Goal: Information Seeking & Learning: Learn about a topic

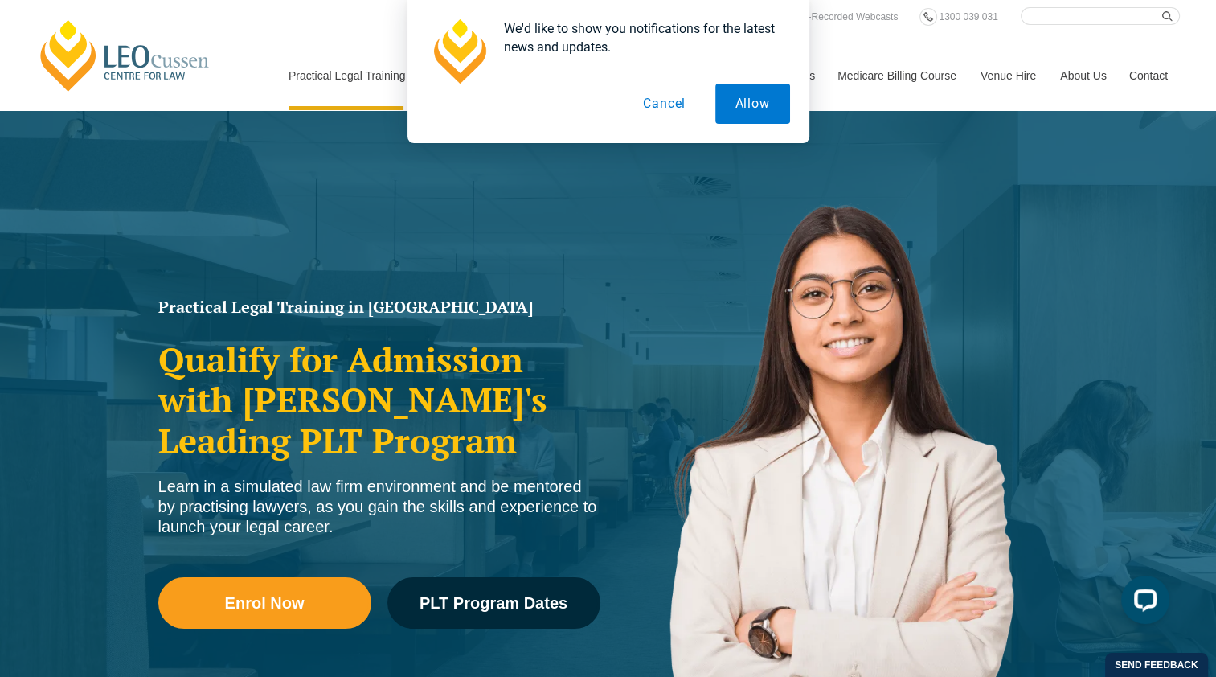
click at [678, 109] on button "Cancel" at bounding box center [664, 104] width 83 height 40
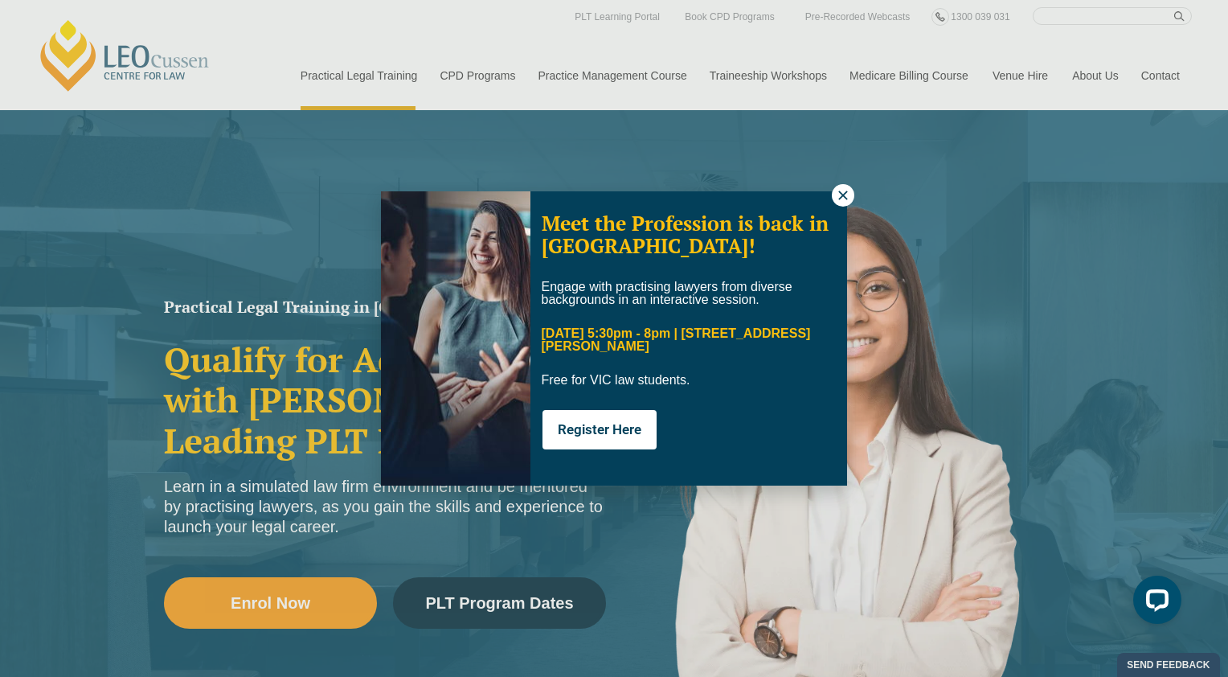
click at [844, 192] on icon at bounding box center [843, 195] width 14 height 14
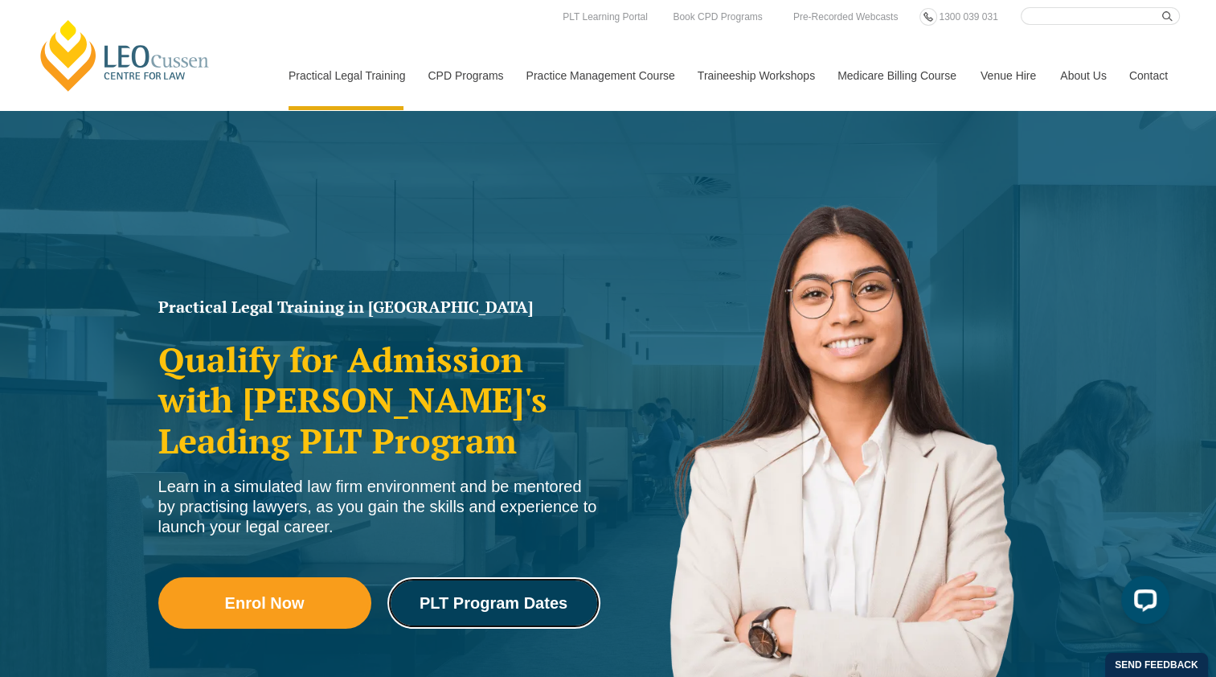
click at [508, 596] on span "PLT Program Dates" at bounding box center [494, 603] width 148 height 16
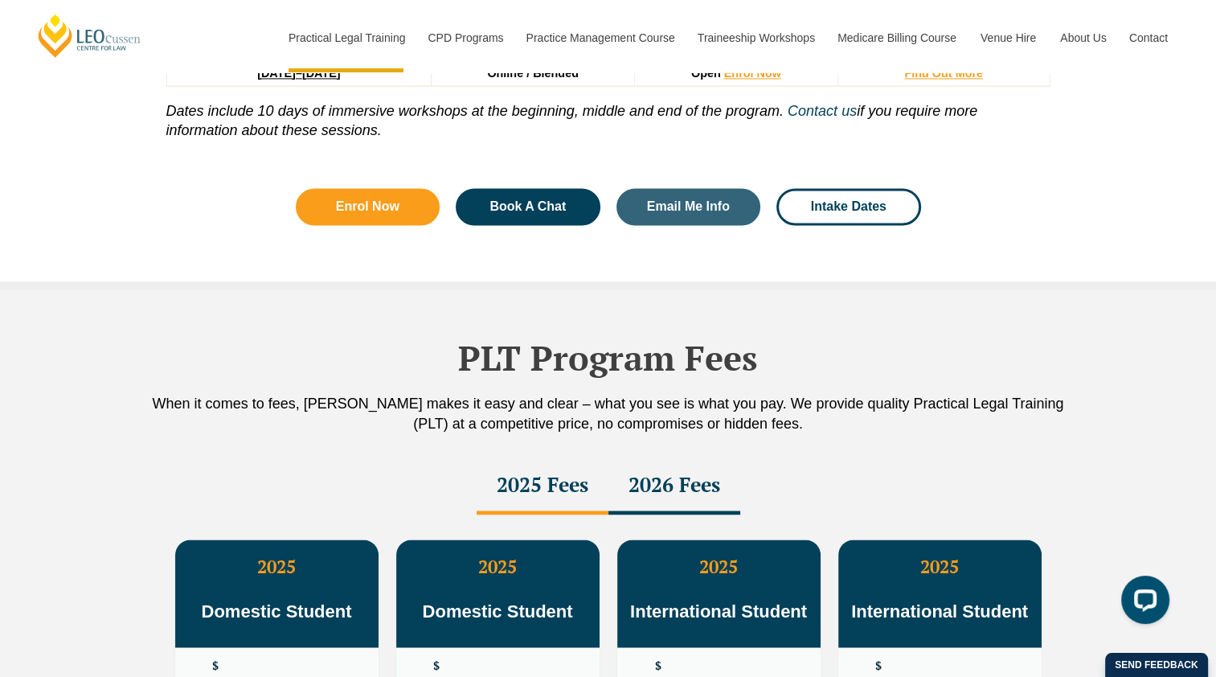
scroll to position [2336, 0]
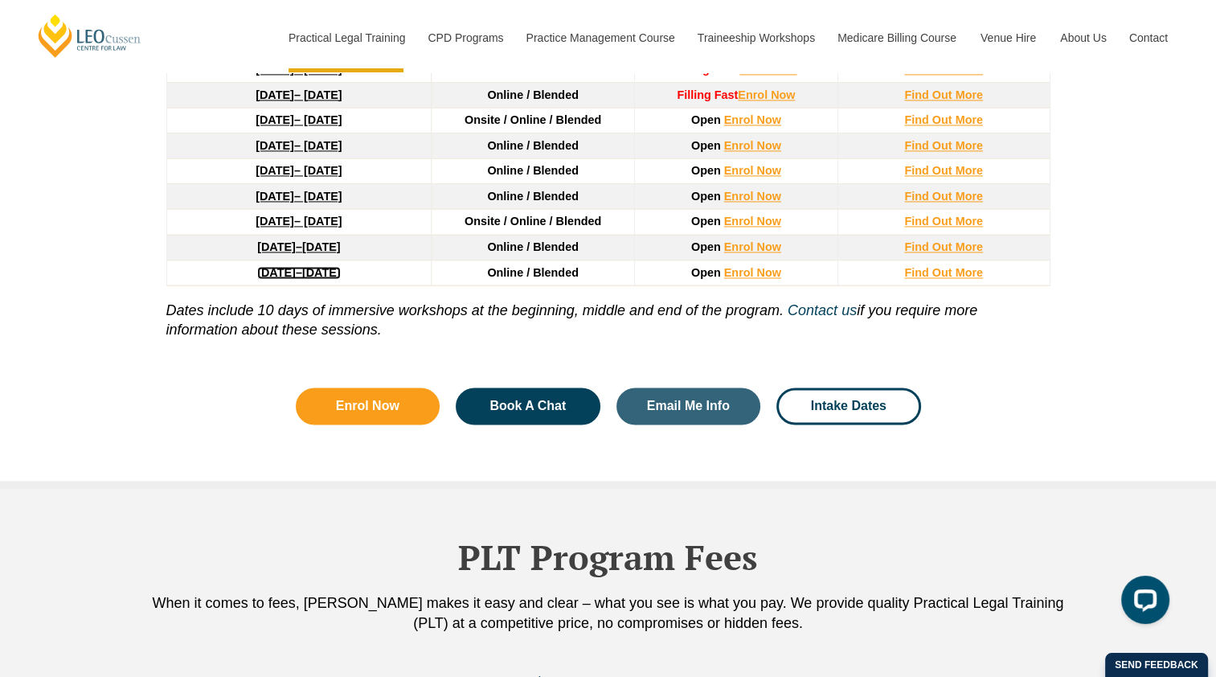
click at [328, 268] on span "7 May 2027" at bounding box center [321, 272] width 39 height 13
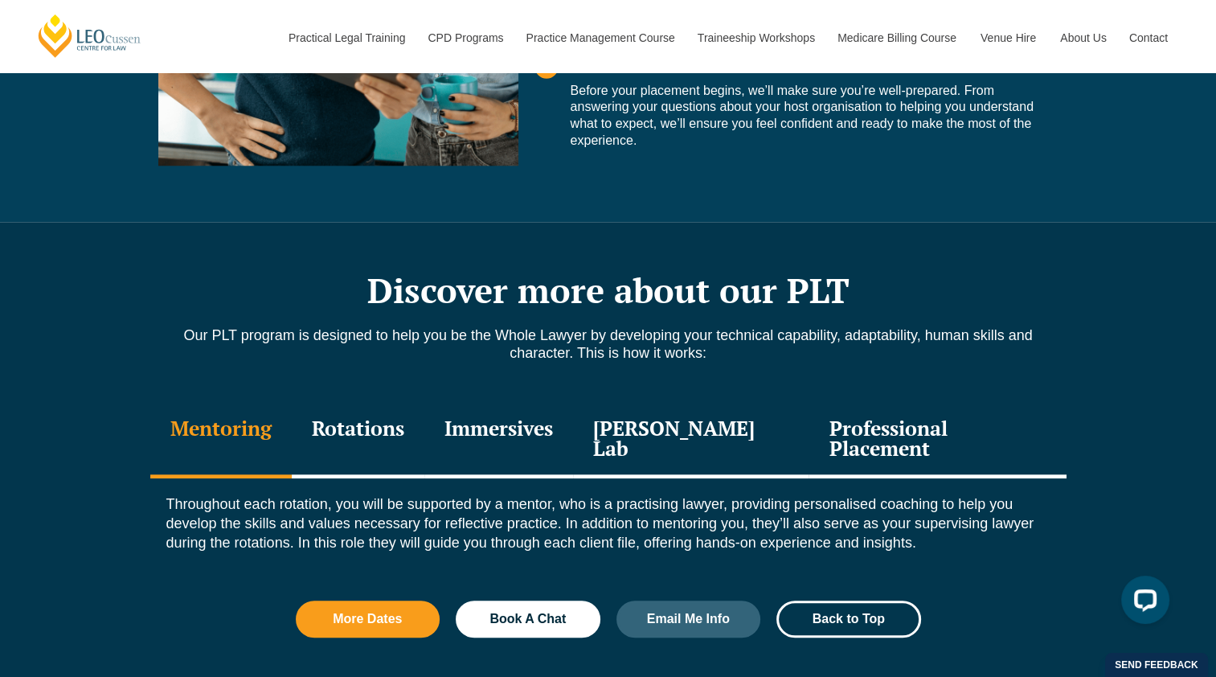
scroll to position [1607, 0]
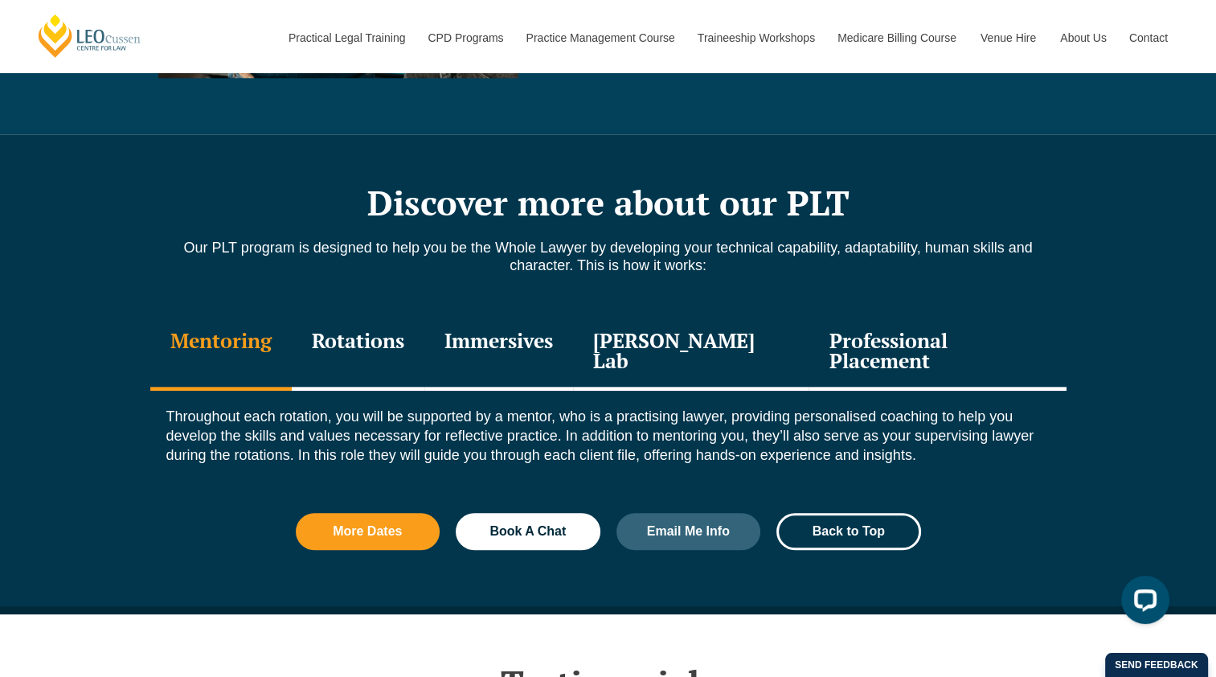
click at [877, 346] on div "Professional Placement" at bounding box center [937, 352] width 257 height 76
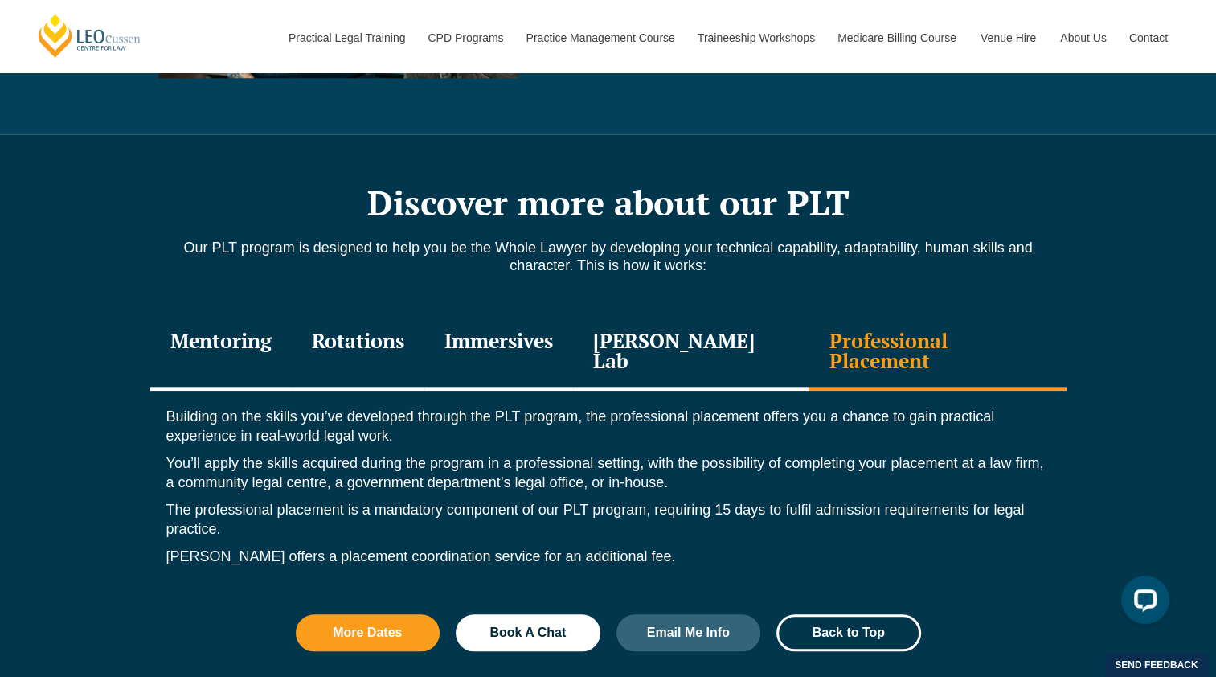
click at [351, 346] on div "Rotations" at bounding box center [358, 352] width 133 height 76
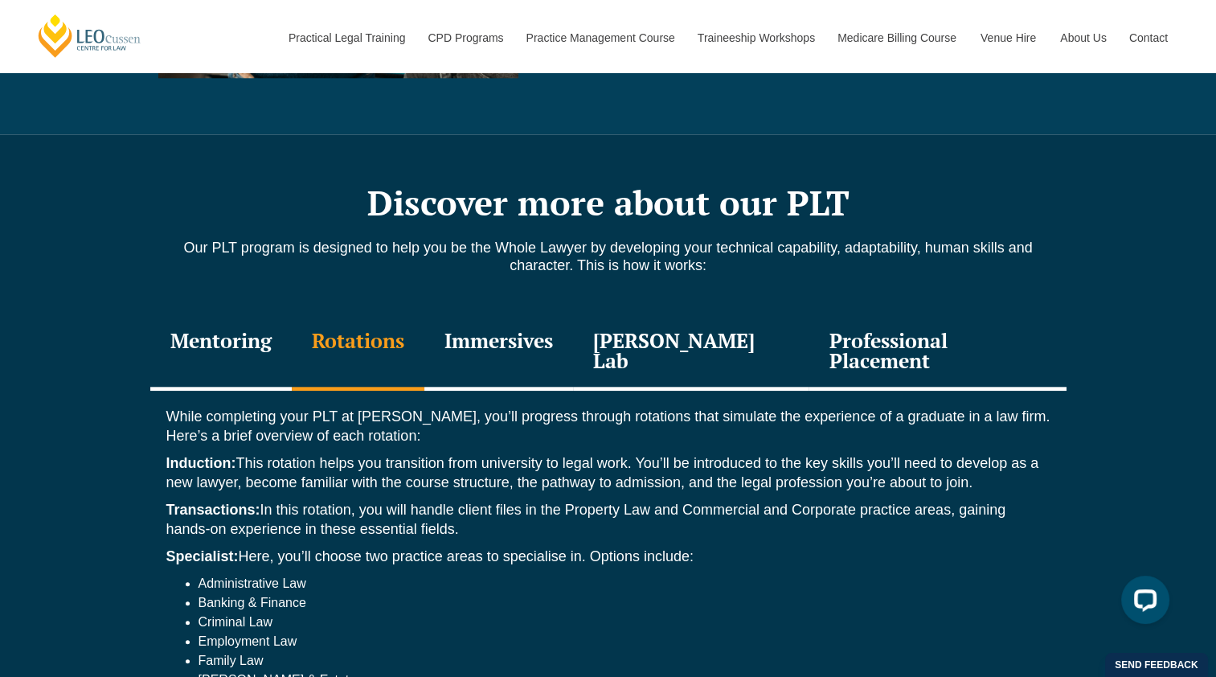
click at [557, 343] on div "Immersives" at bounding box center [498, 352] width 149 height 76
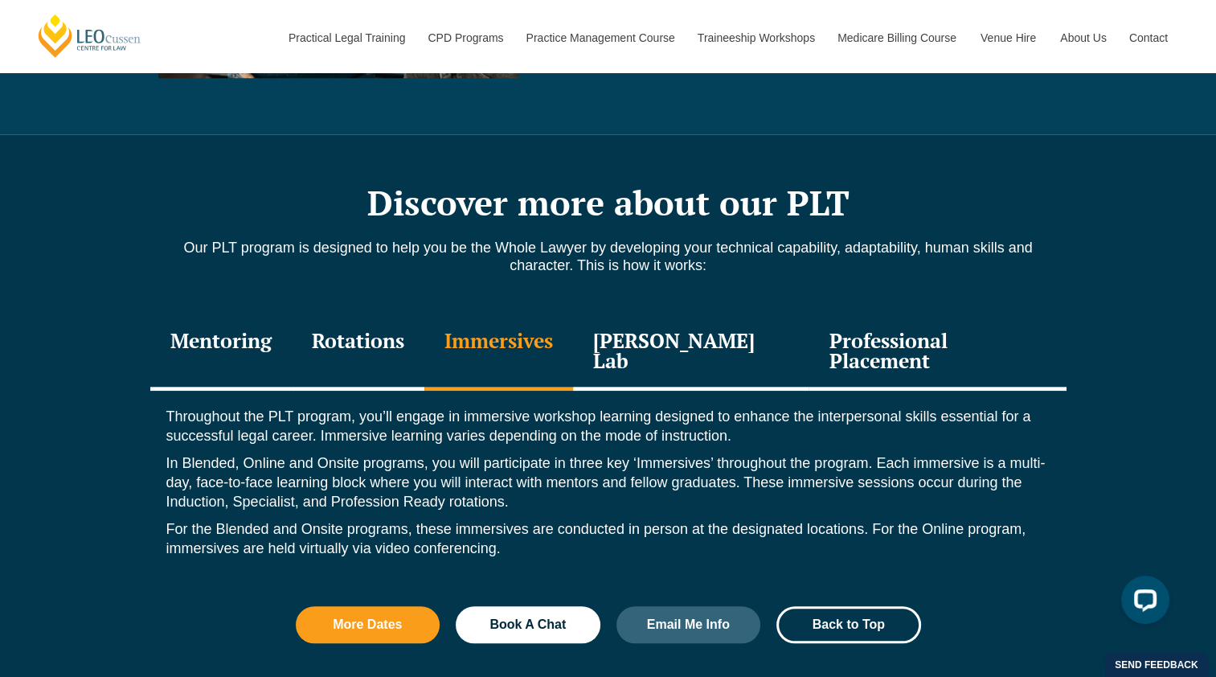
click at [215, 349] on div "Mentoring" at bounding box center [220, 352] width 141 height 76
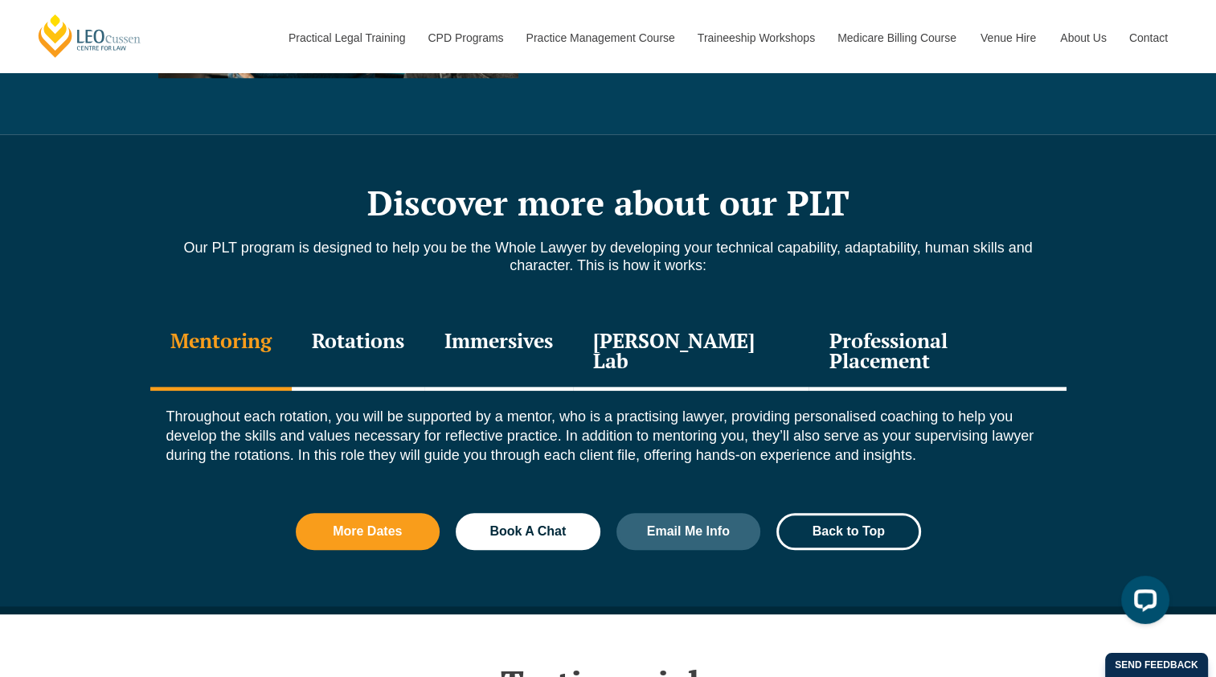
click at [354, 352] on div "Rotations" at bounding box center [358, 352] width 133 height 76
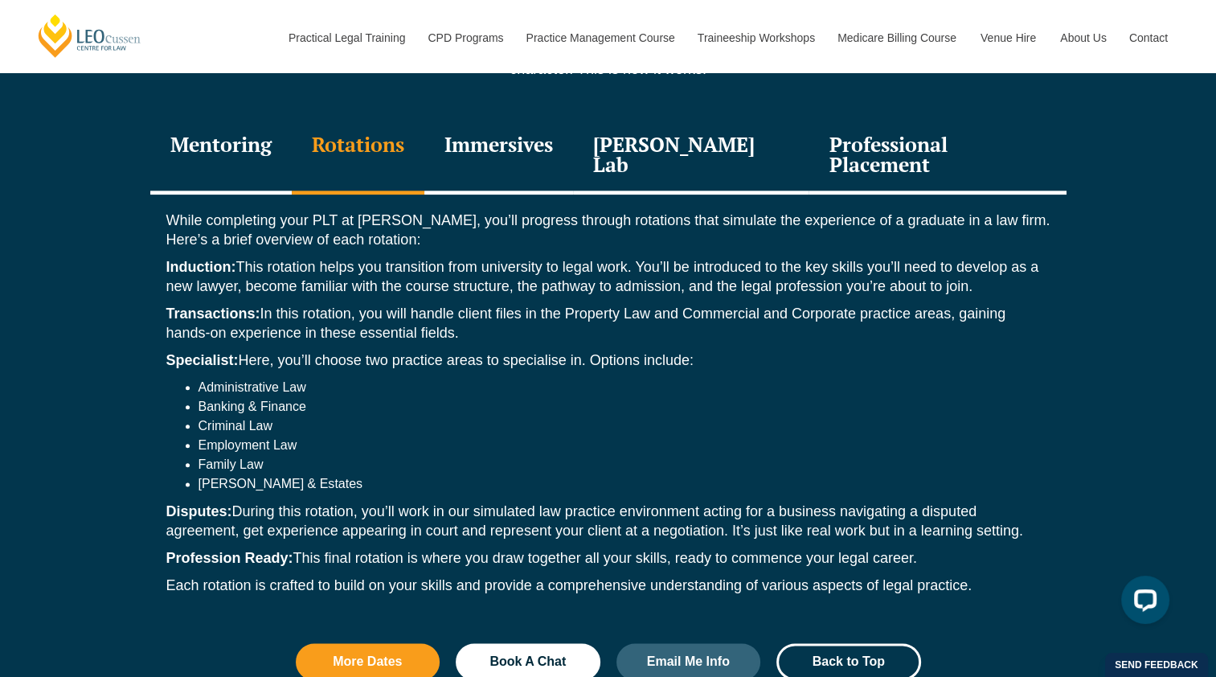
scroll to position [2009, 0]
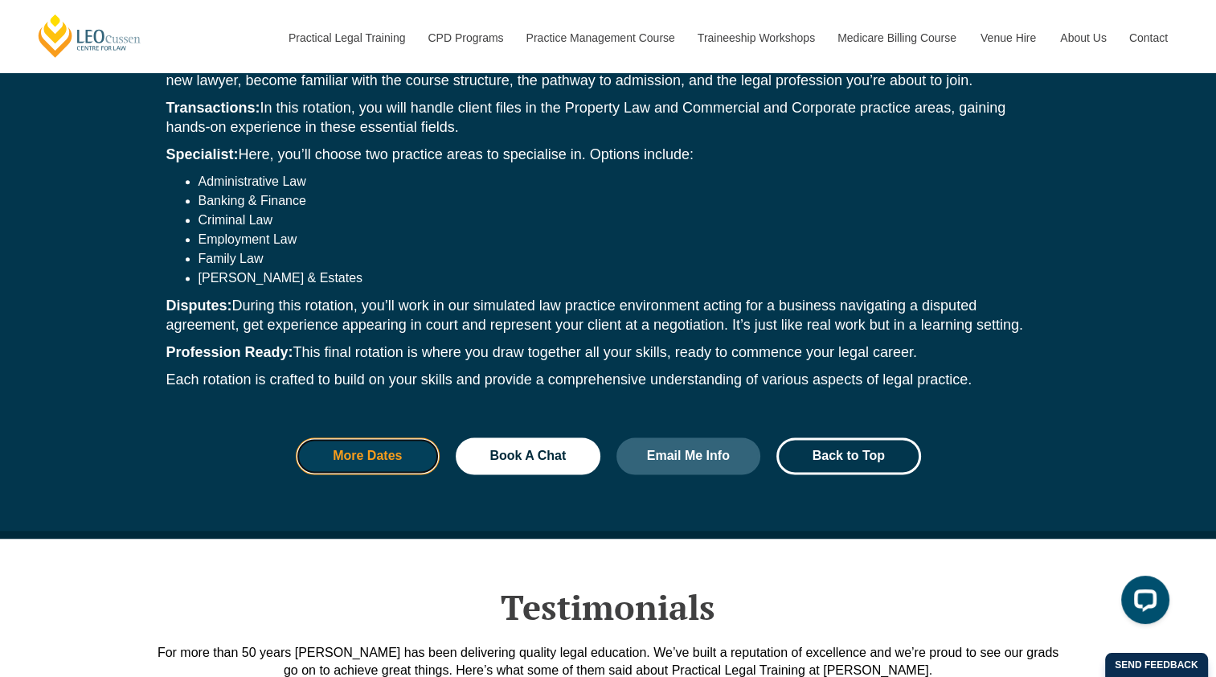
click at [416, 449] on span "More Dates" at bounding box center [367, 455] width 101 height 13
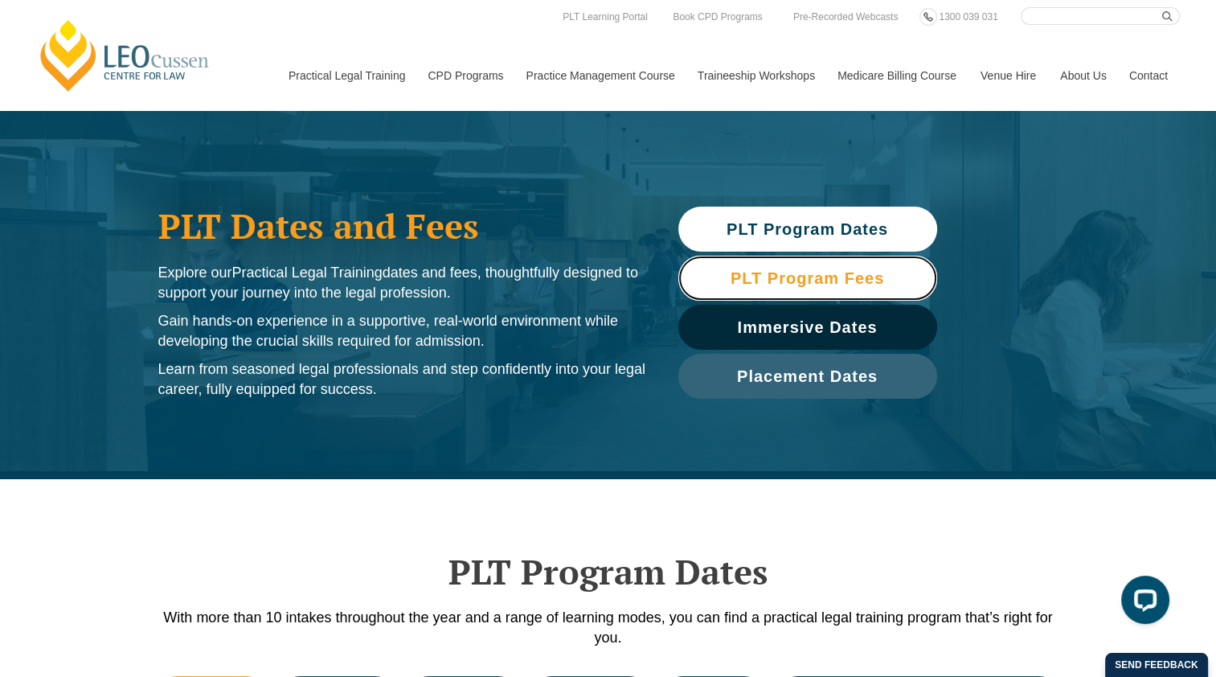
click at [785, 281] on span "PLT Program Fees" at bounding box center [808, 278] width 154 height 16
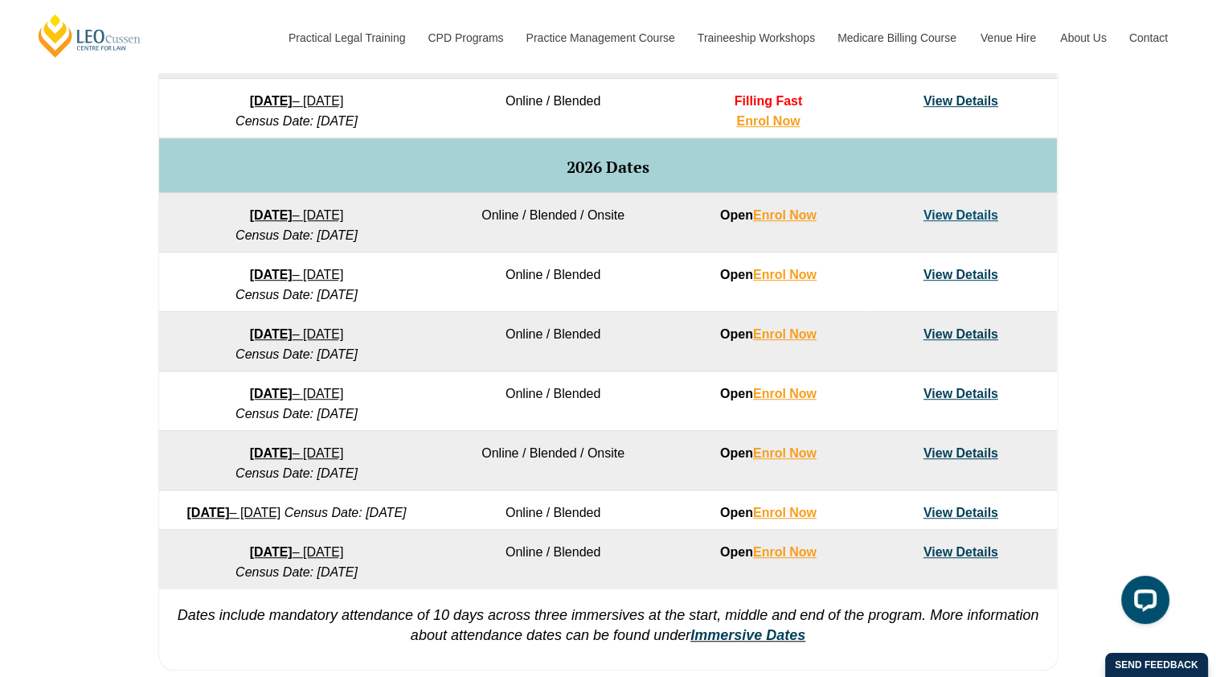
scroll to position [981, 0]
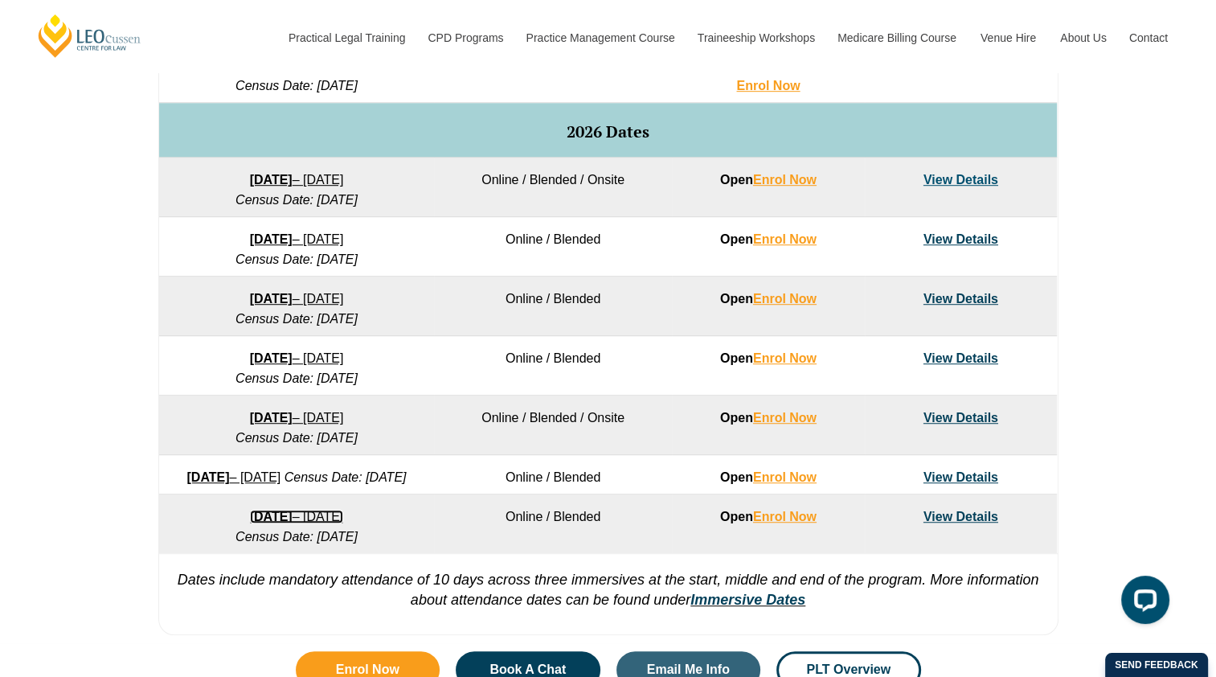
click at [309, 523] on link "7 December 2026 – 7 May 2027" at bounding box center [297, 517] width 94 height 14
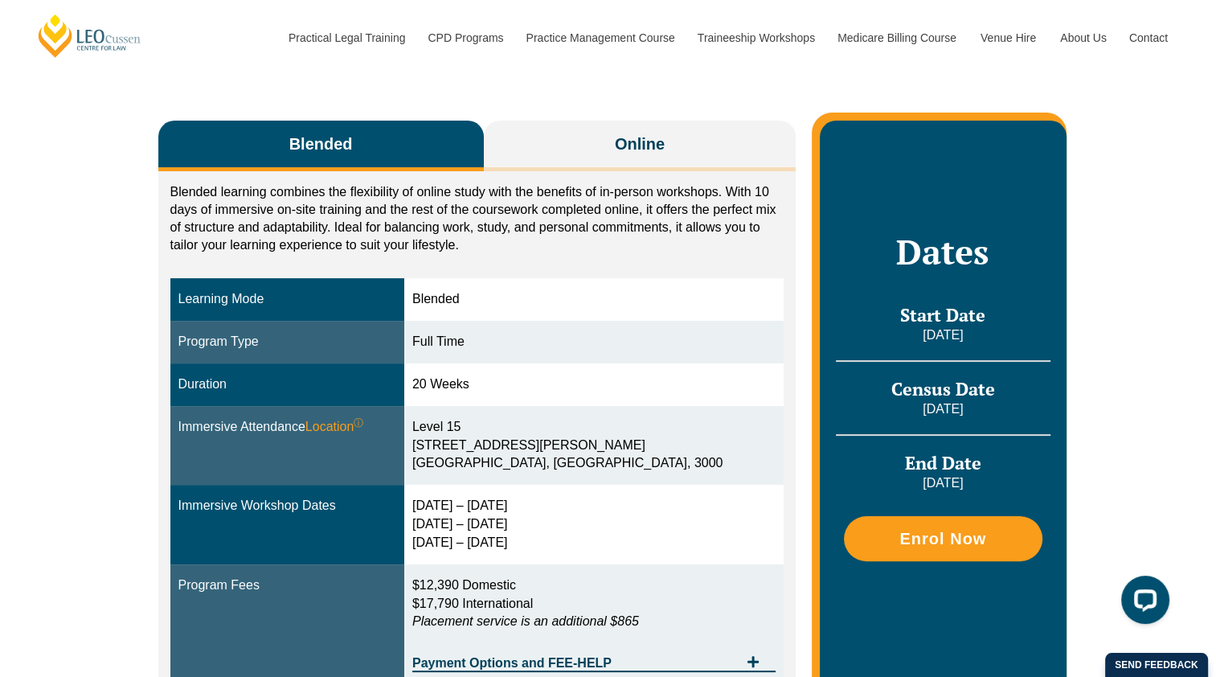
click at [628, 143] on span "Online" at bounding box center [640, 144] width 50 height 23
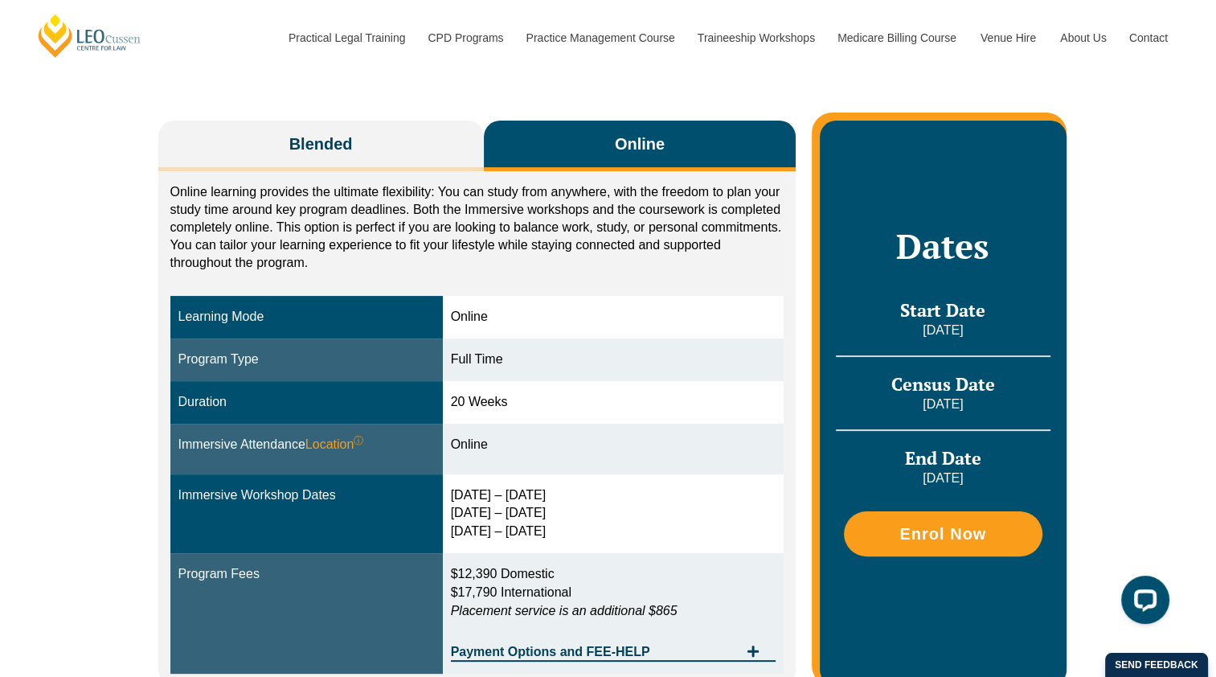
click at [331, 148] on span "Blended" at bounding box center [320, 144] width 63 height 23
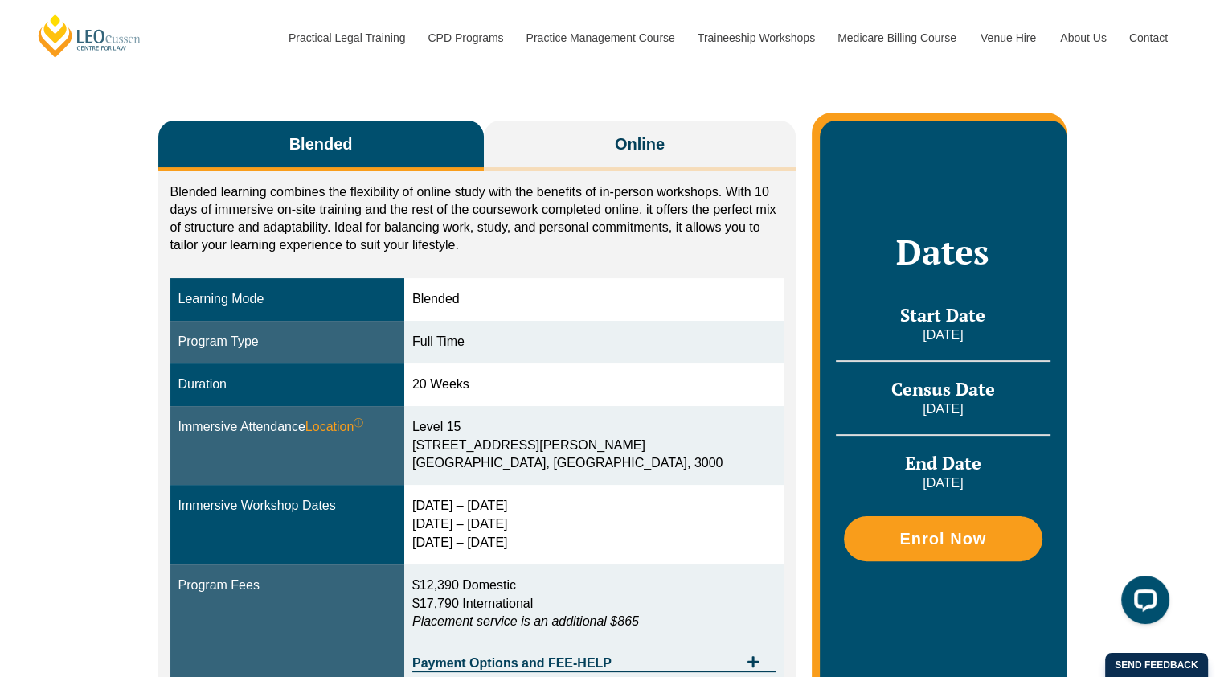
click at [577, 130] on button "Online" at bounding box center [640, 146] width 313 height 51
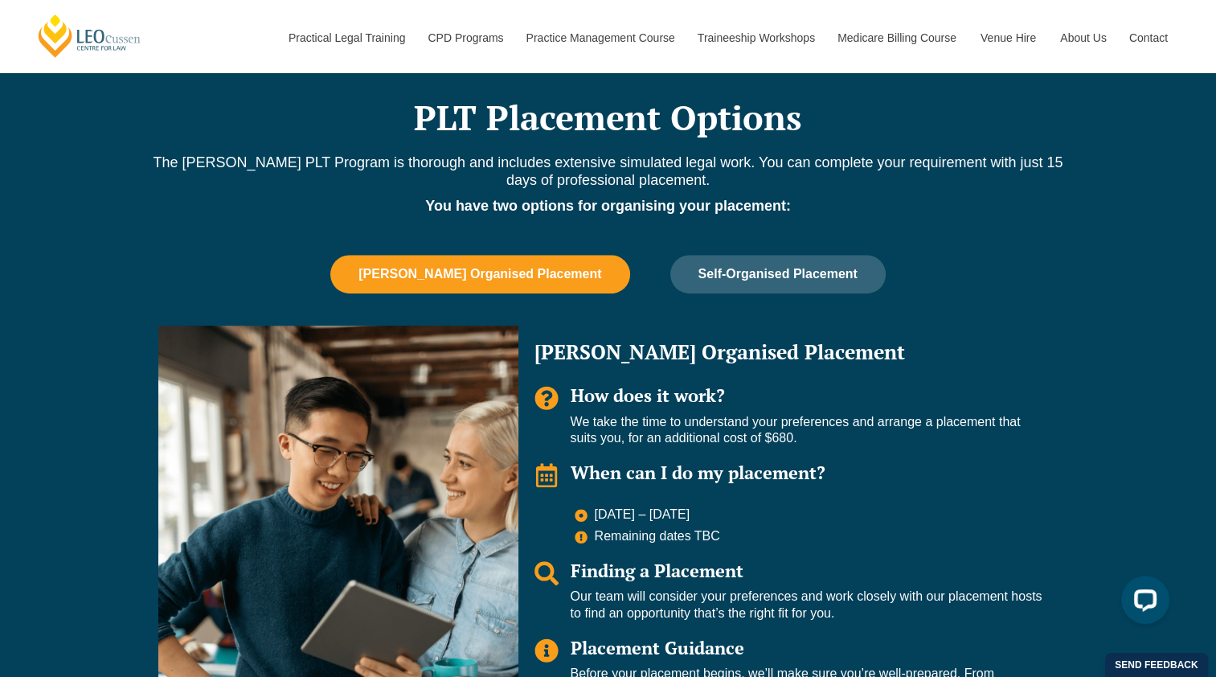
scroll to position [964, 0]
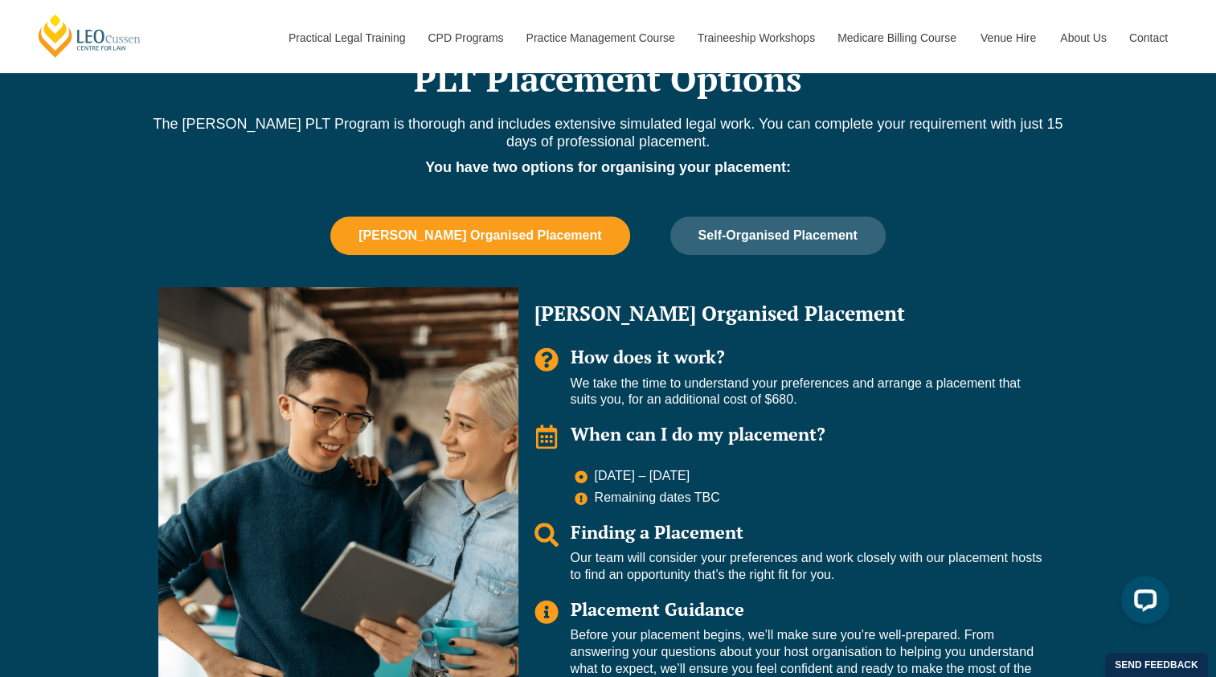
click at [788, 236] on span "Self-Organised Placement" at bounding box center [777, 235] width 159 height 14
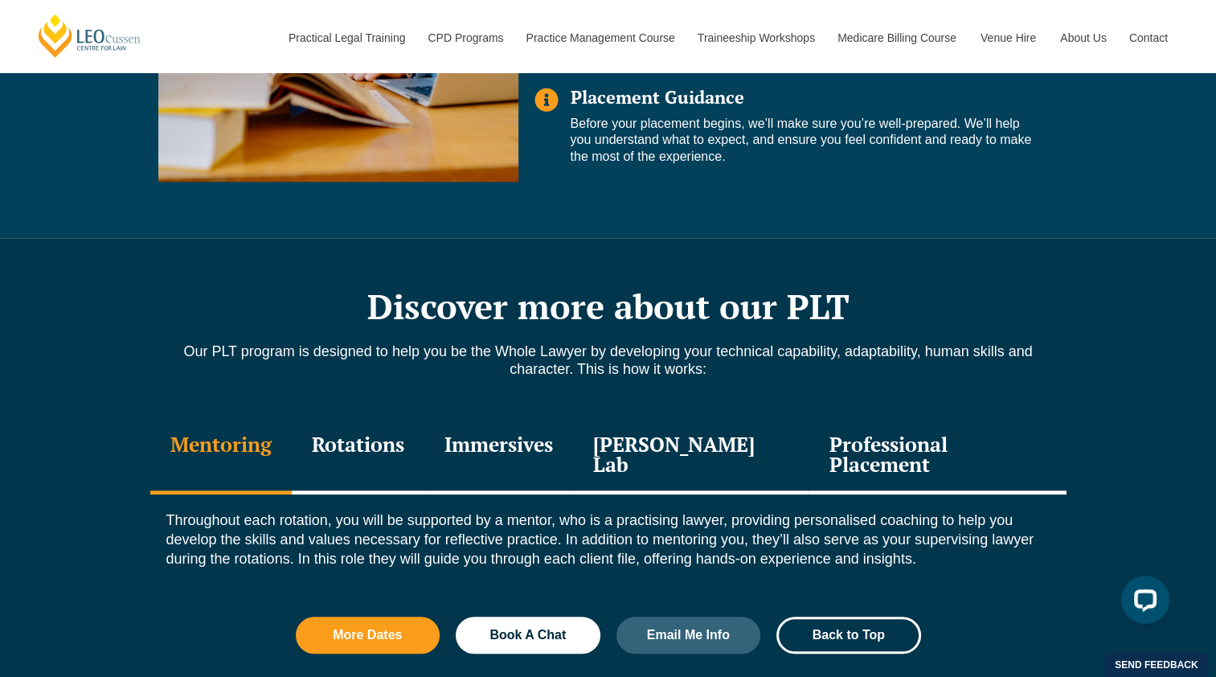
scroll to position [1527, 0]
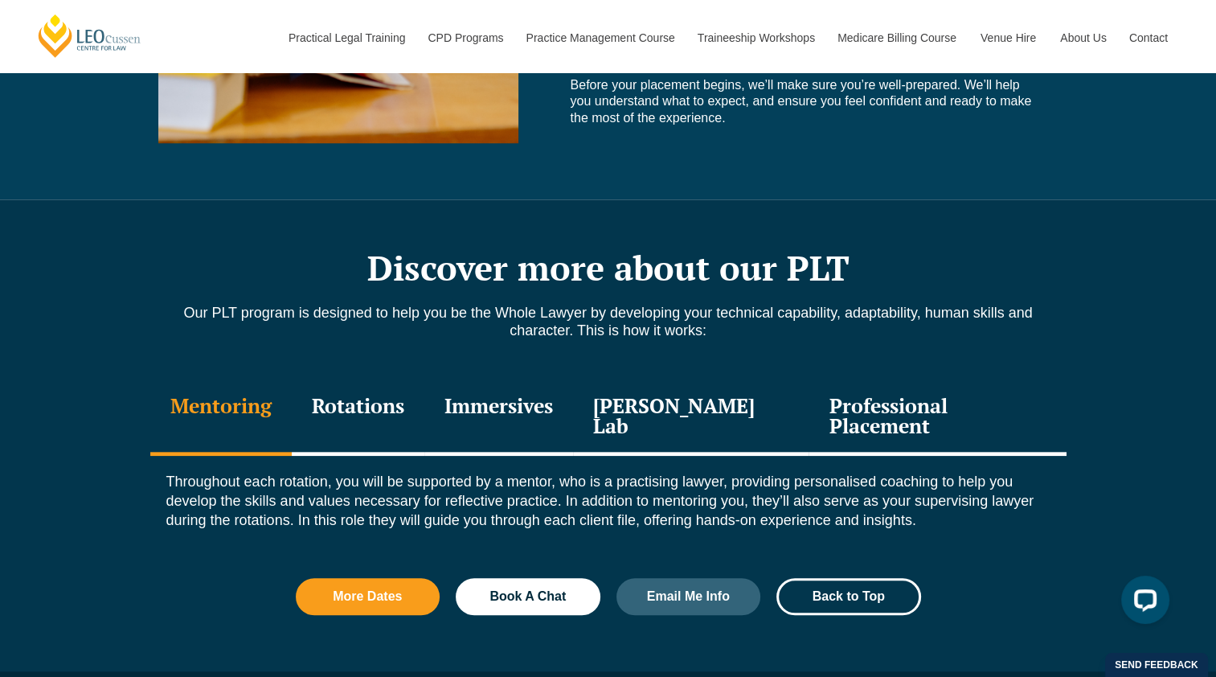
click at [398, 403] on div "Rotations" at bounding box center [358, 417] width 133 height 76
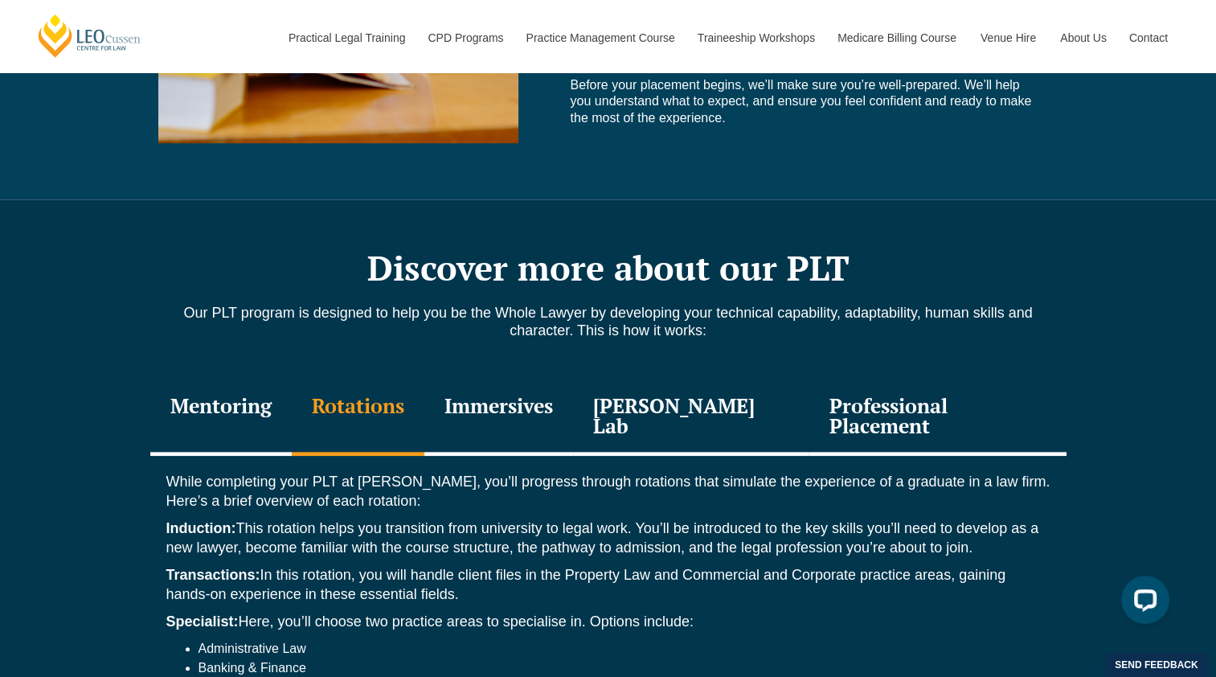
click at [292, 414] on div "Mentoring" at bounding box center [220, 417] width 141 height 76
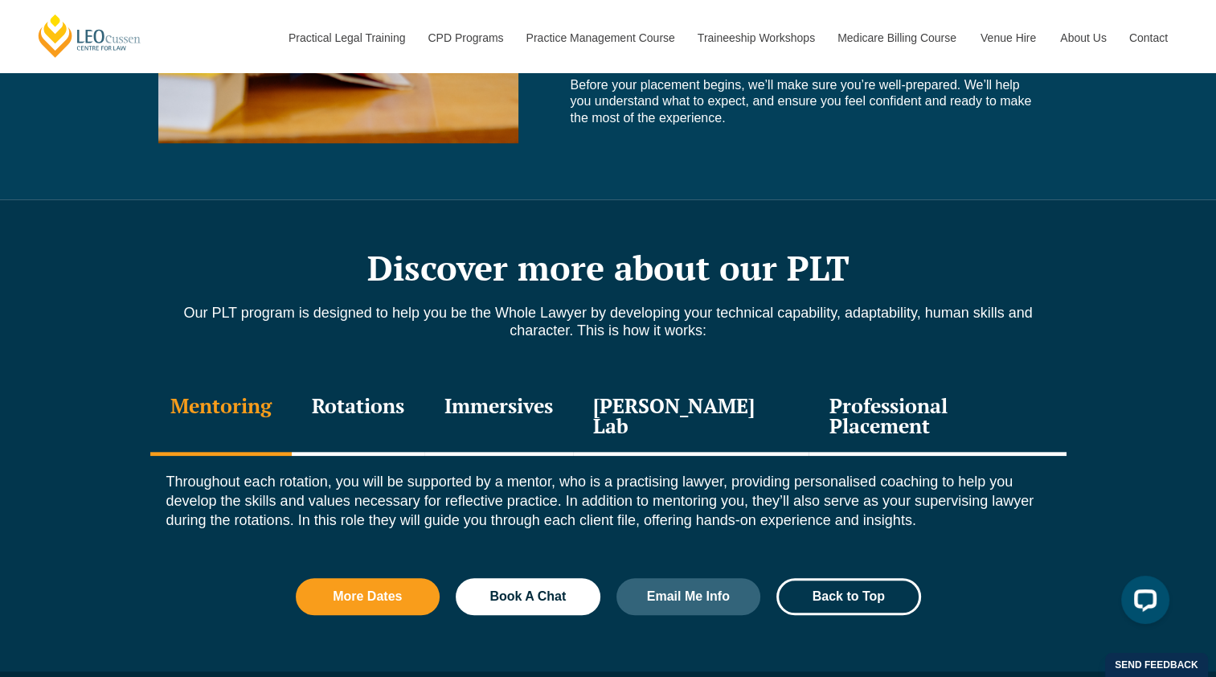
click at [360, 410] on div "Rotations" at bounding box center [358, 417] width 133 height 76
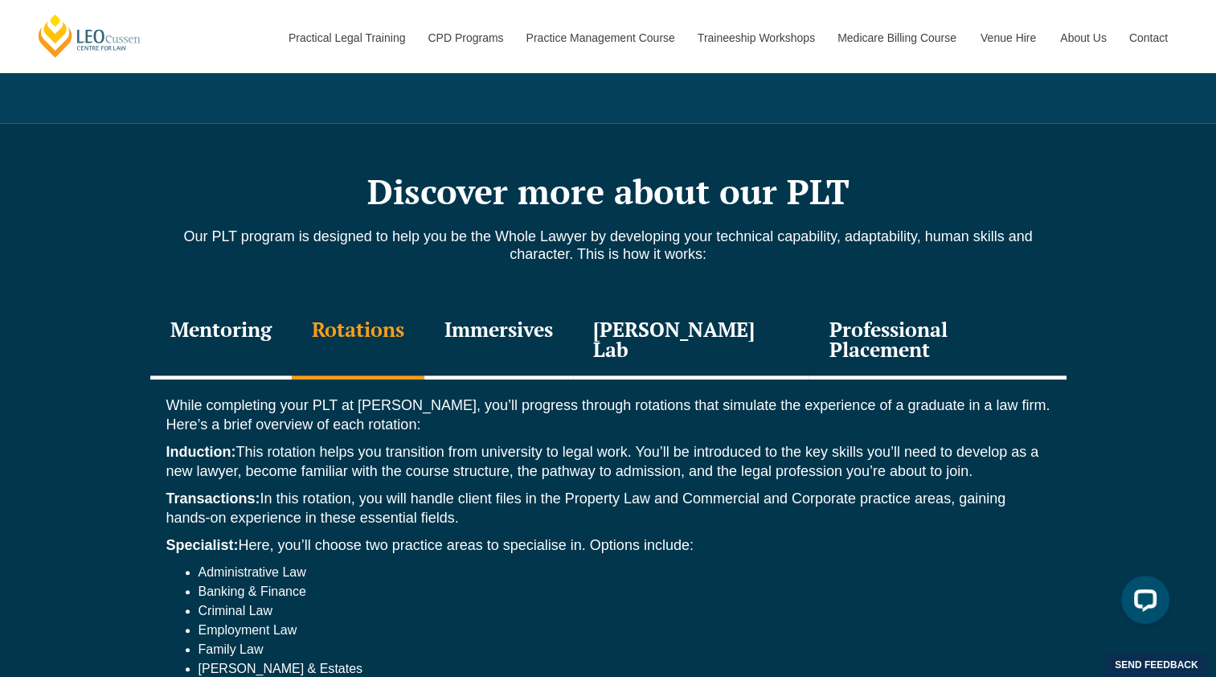
scroll to position [1688, 0]
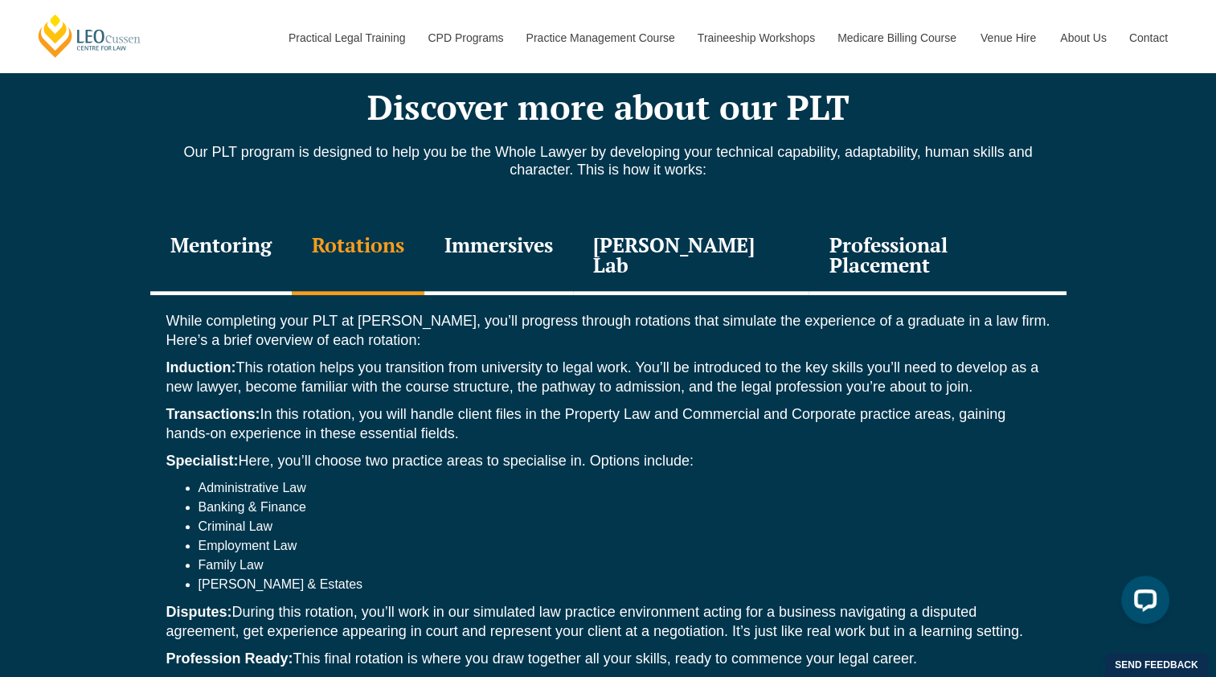
click at [525, 249] on div "Immersives" at bounding box center [498, 257] width 149 height 76
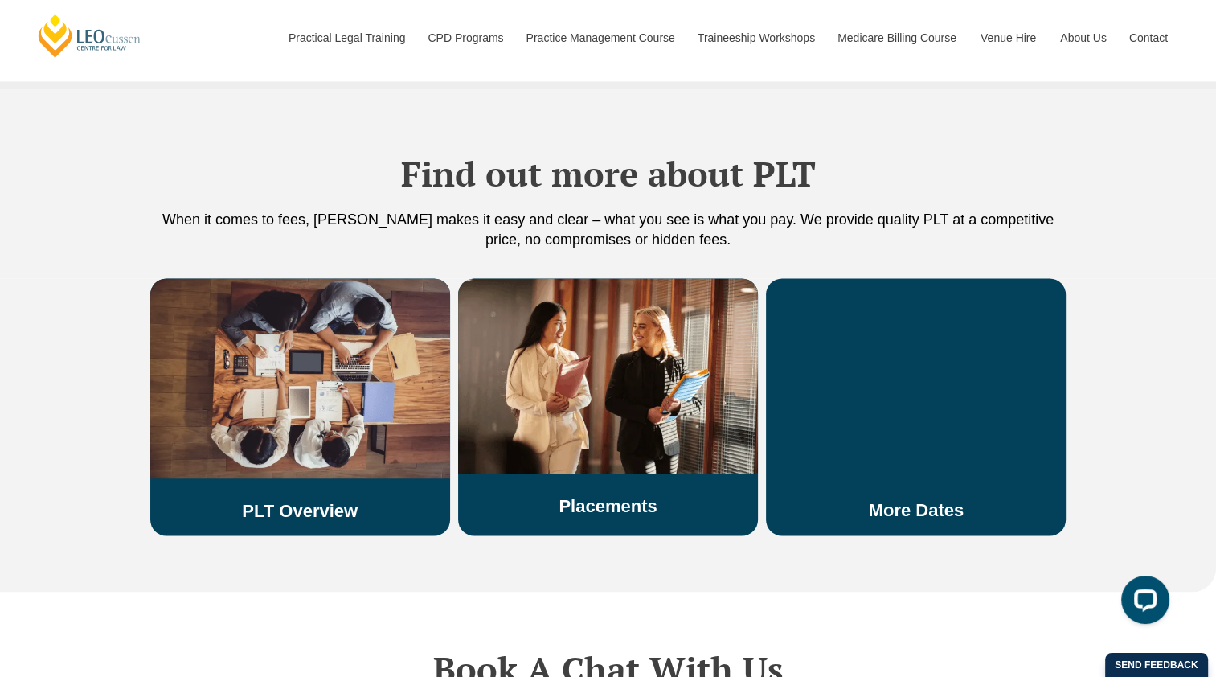
scroll to position [2733, 0]
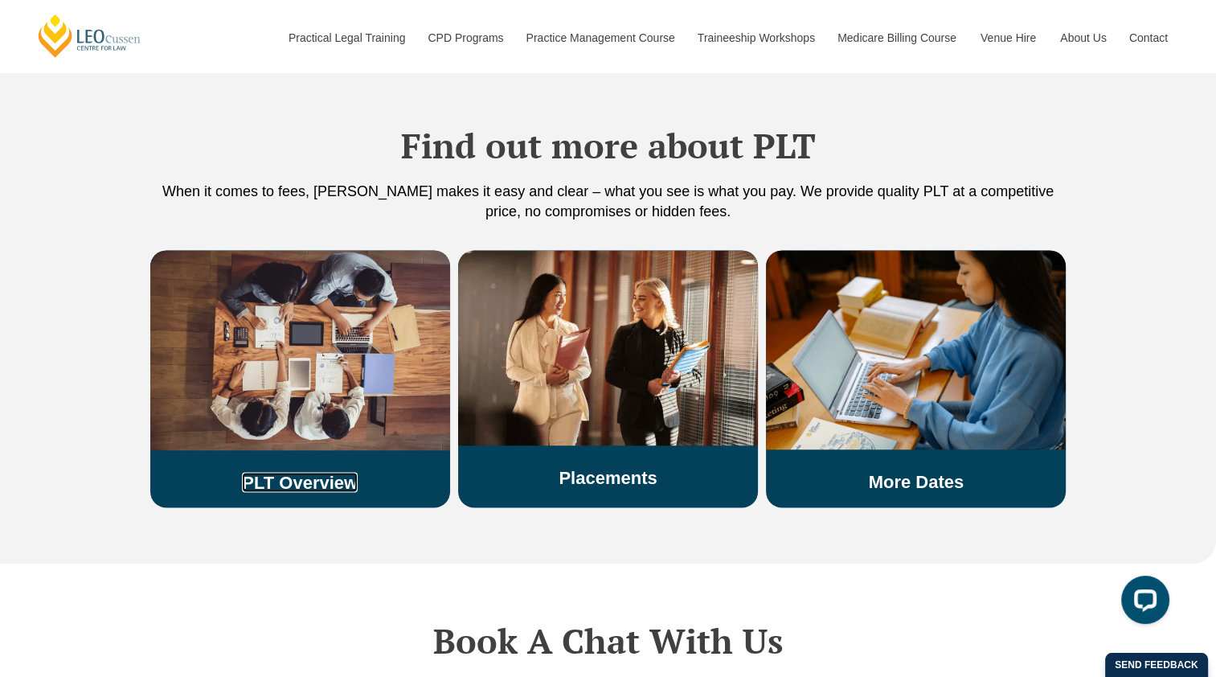
click at [310, 472] on link "PLT Overview" at bounding box center [300, 482] width 116 height 20
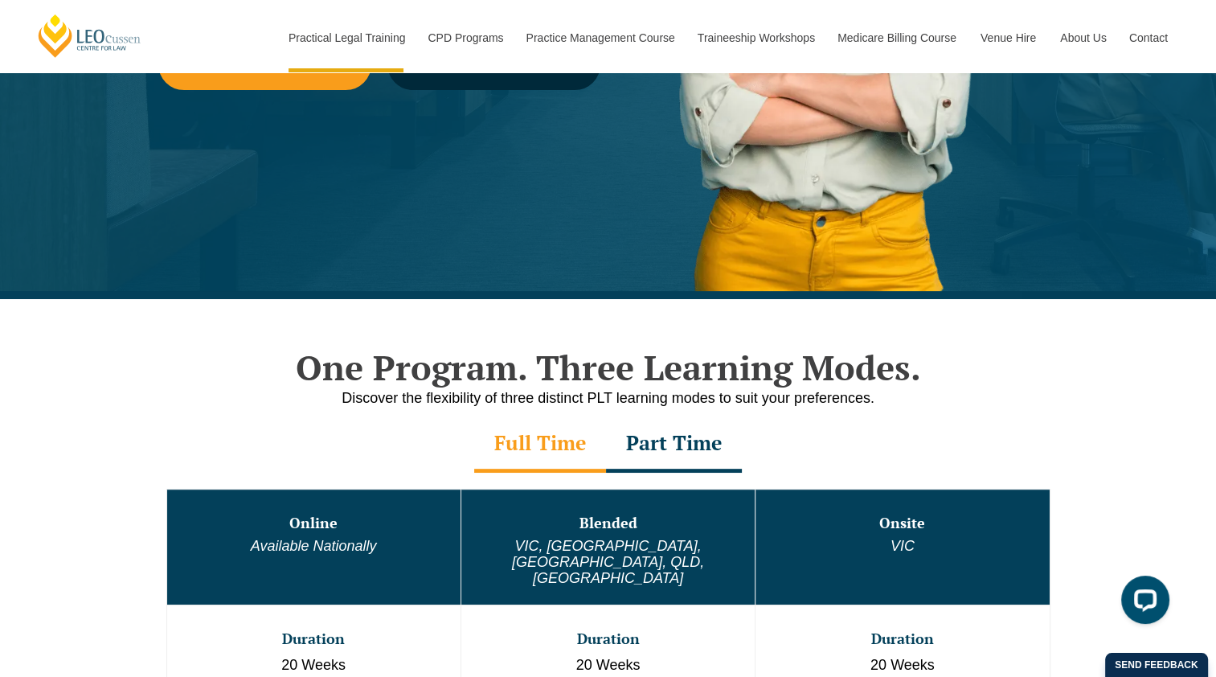
scroll to position [563, 0]
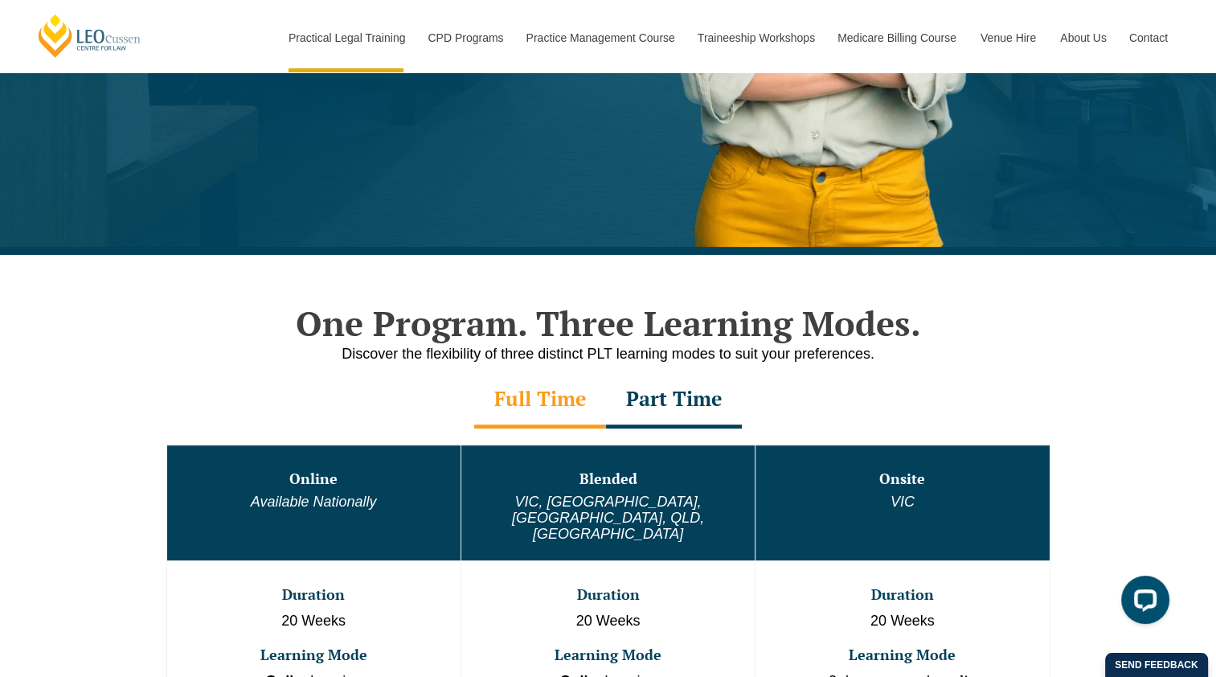
click at [514, 399] on div "Full Time" at bounding box center [540, 400] width 132 height 56
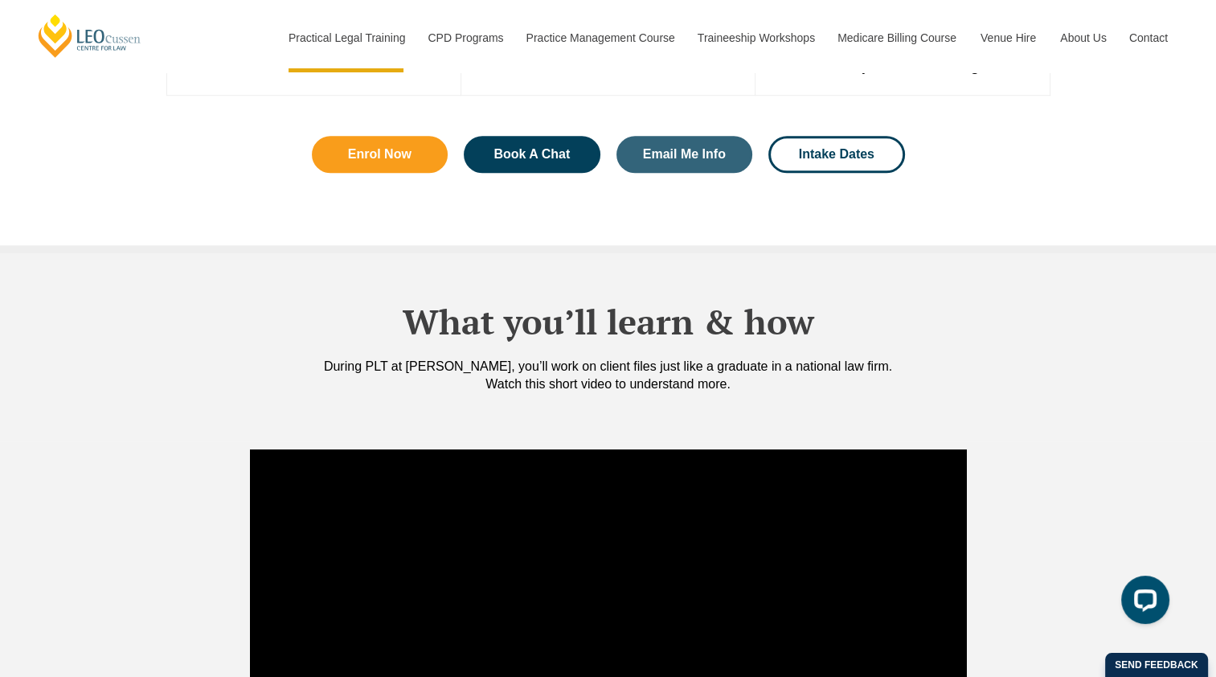
scroll to position [1286, 0]
